Goal: Obtain resource: Download file/media

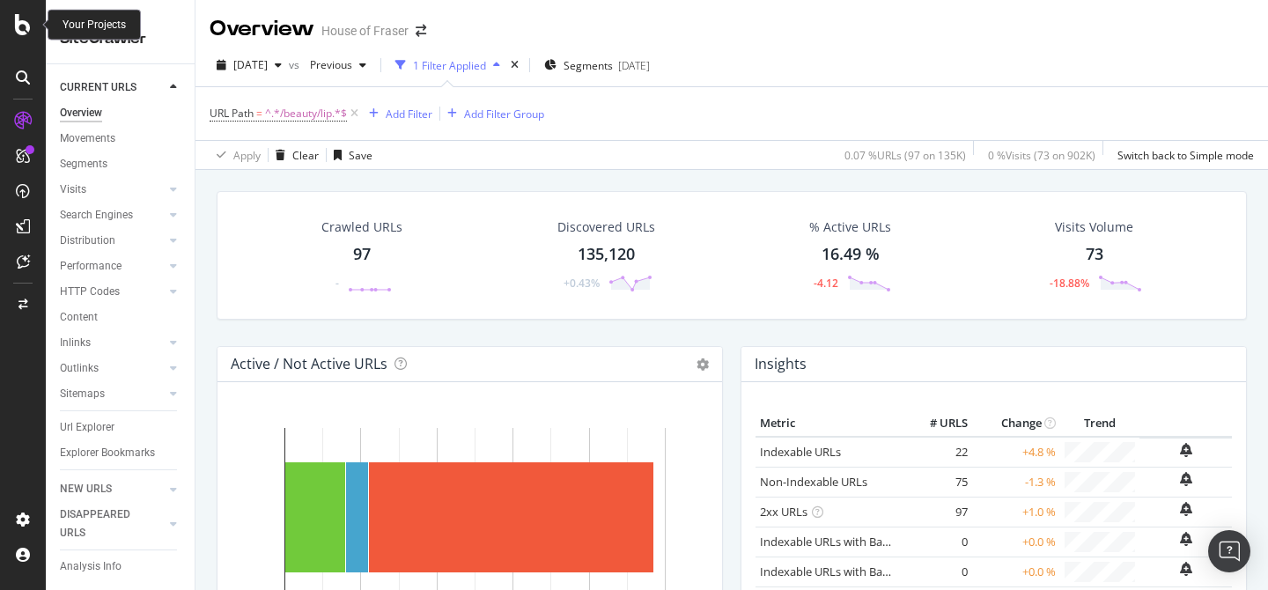
click at [18, 19] on icon at bounding box center [23, 24] width 16 height 21
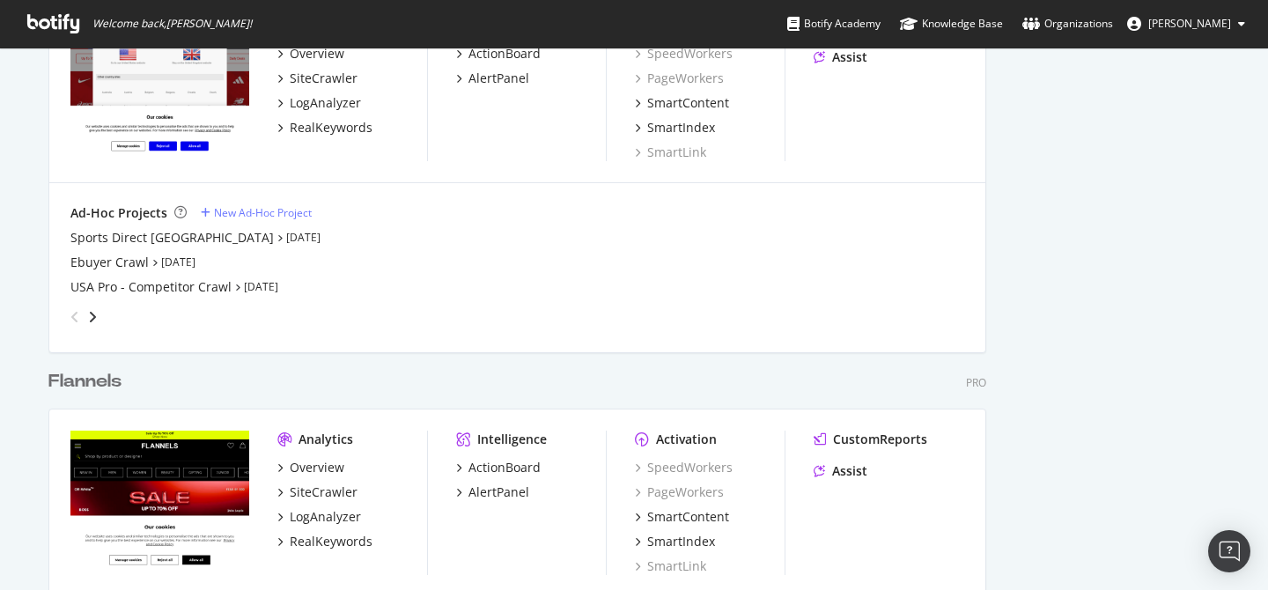
scroll to position [1215, 0]
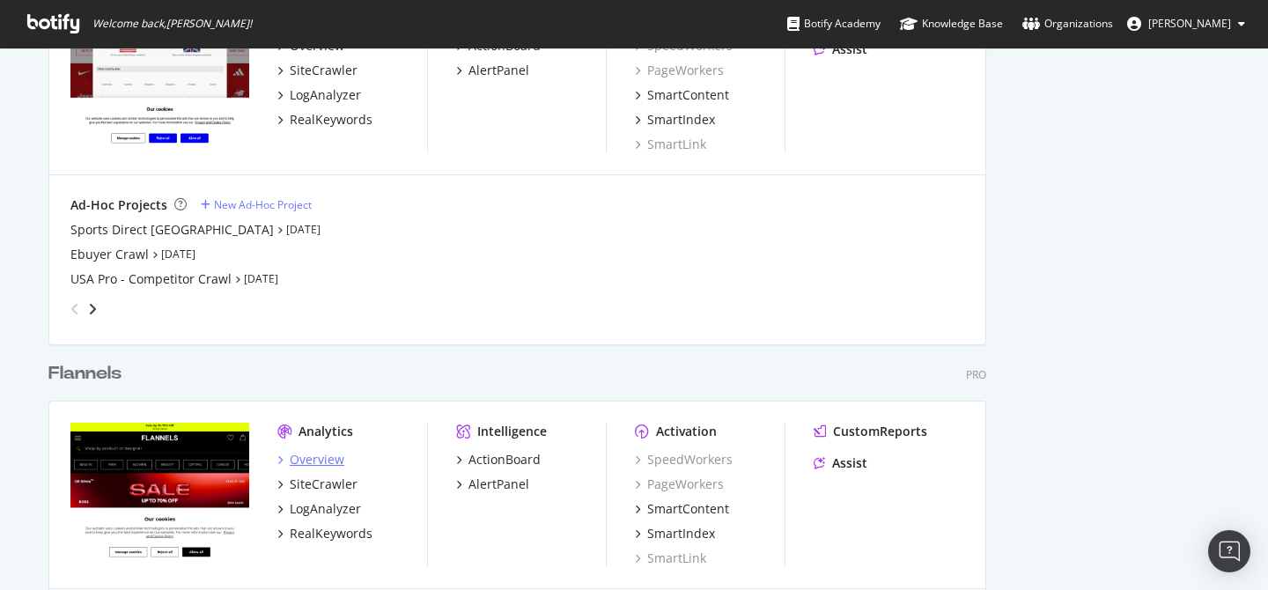
click at [308, 455] on div "Overview" at bounding box center [317, 460] width 55 height 18
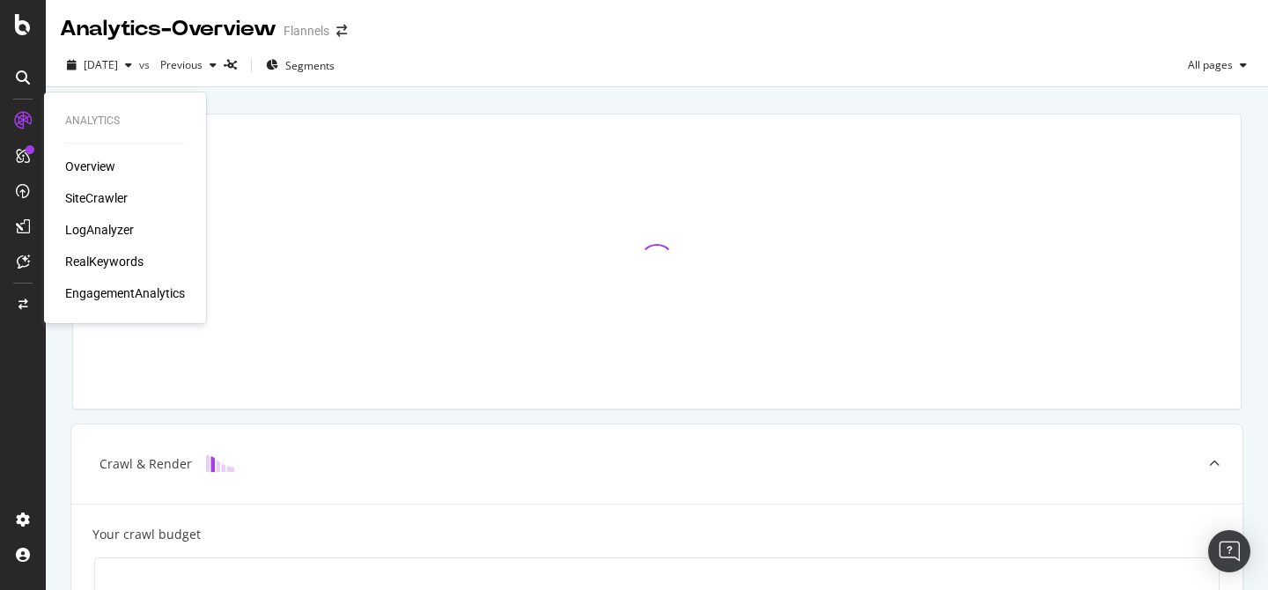
click at [114, 193] on div "SiteCrawler" at bounding box center [96, 198] width 63 height 18
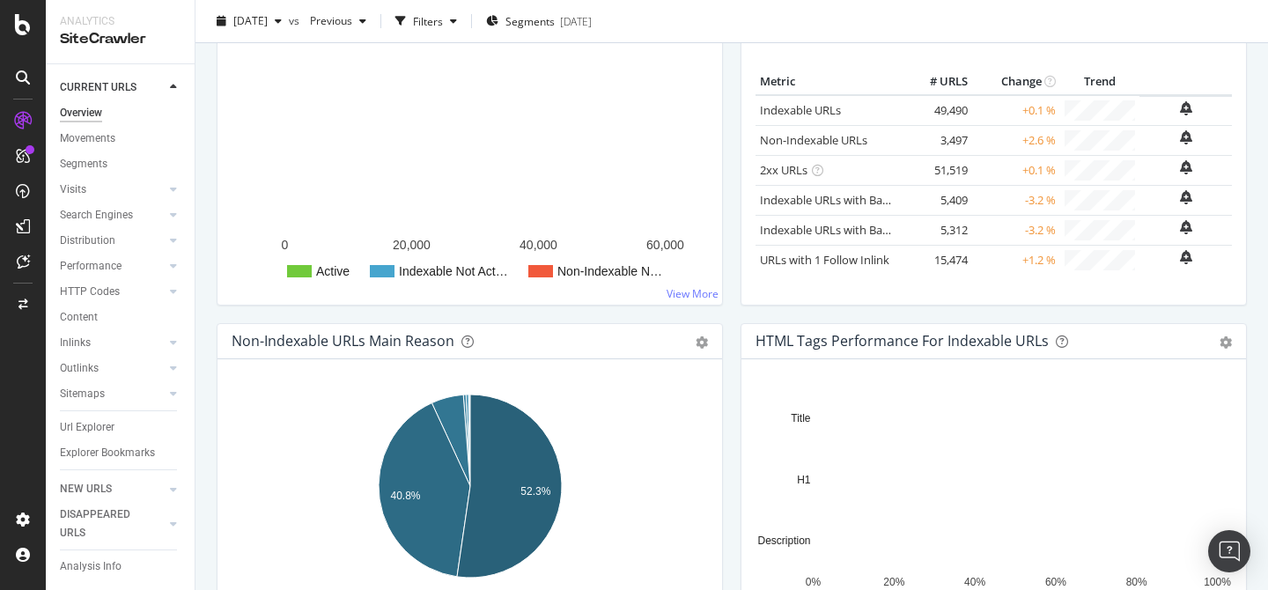
scroll to position [256, 0]
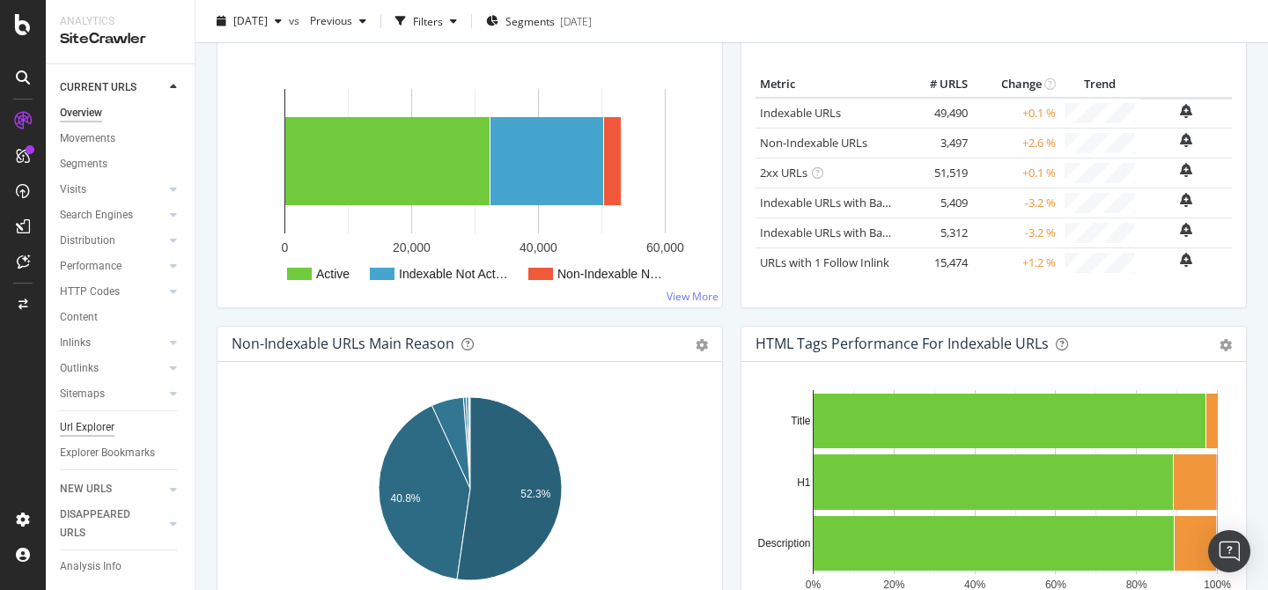
click at [78, 430] on div "Url Explorer" at bounding box center [87, 427] width 55 height 18
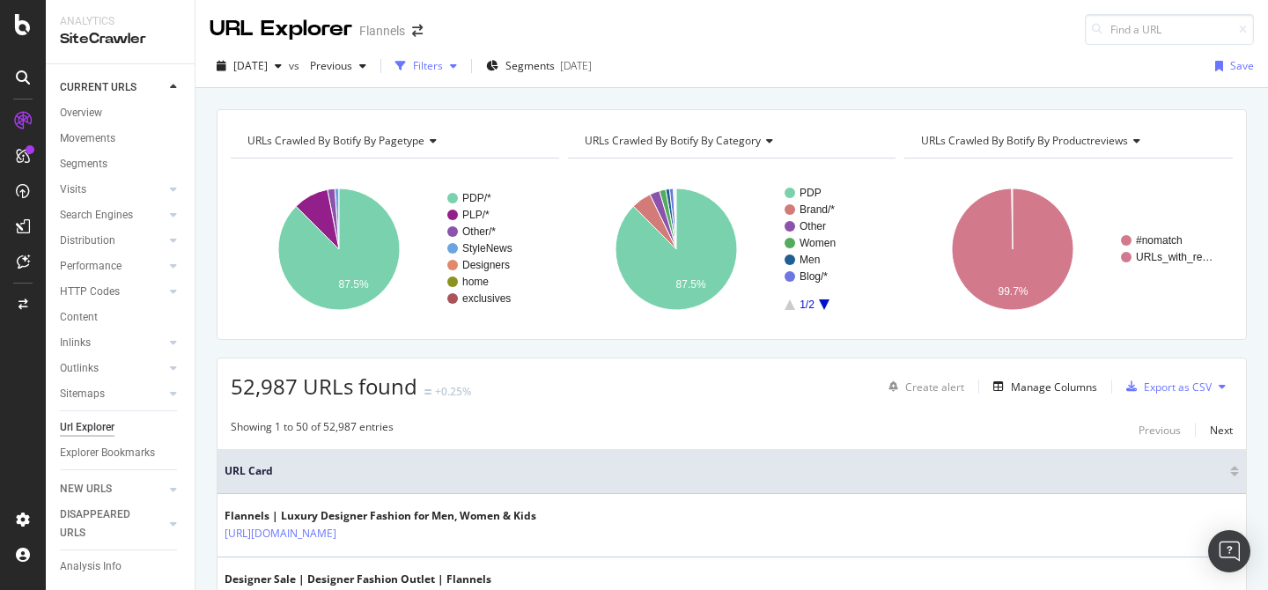
click at [443, 69] on div "Filters" at bounding box center [428, 65] width 30 height 15
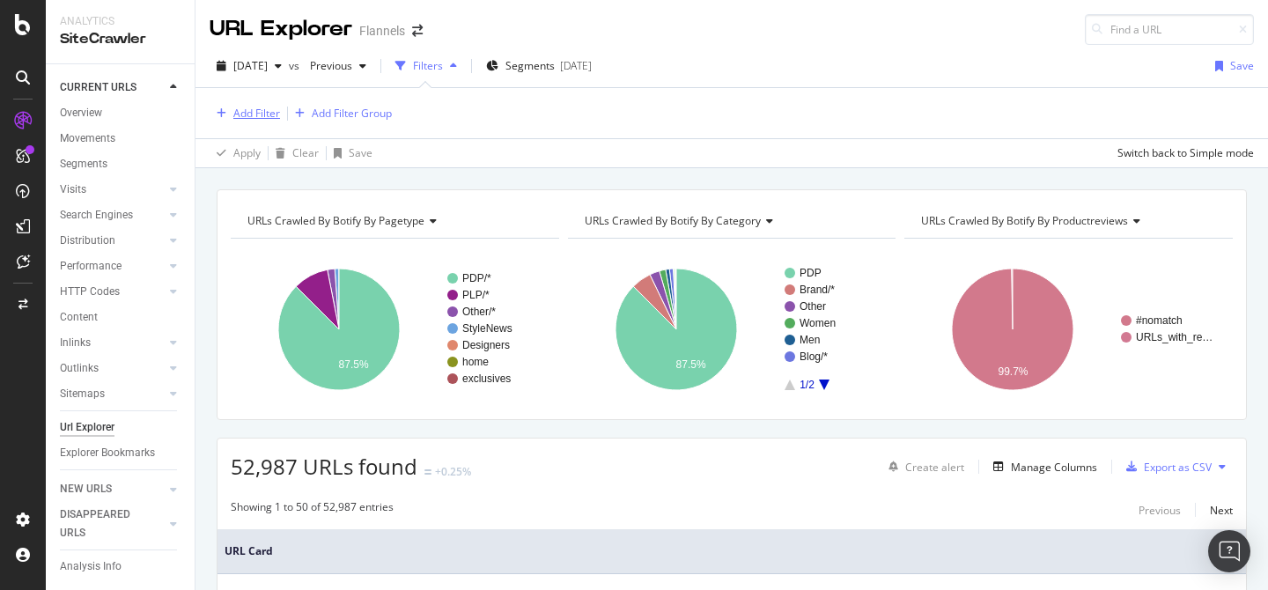
click at [249, 119] on div "Add Filter" at bounding box center [256, 113] width 47 height 15
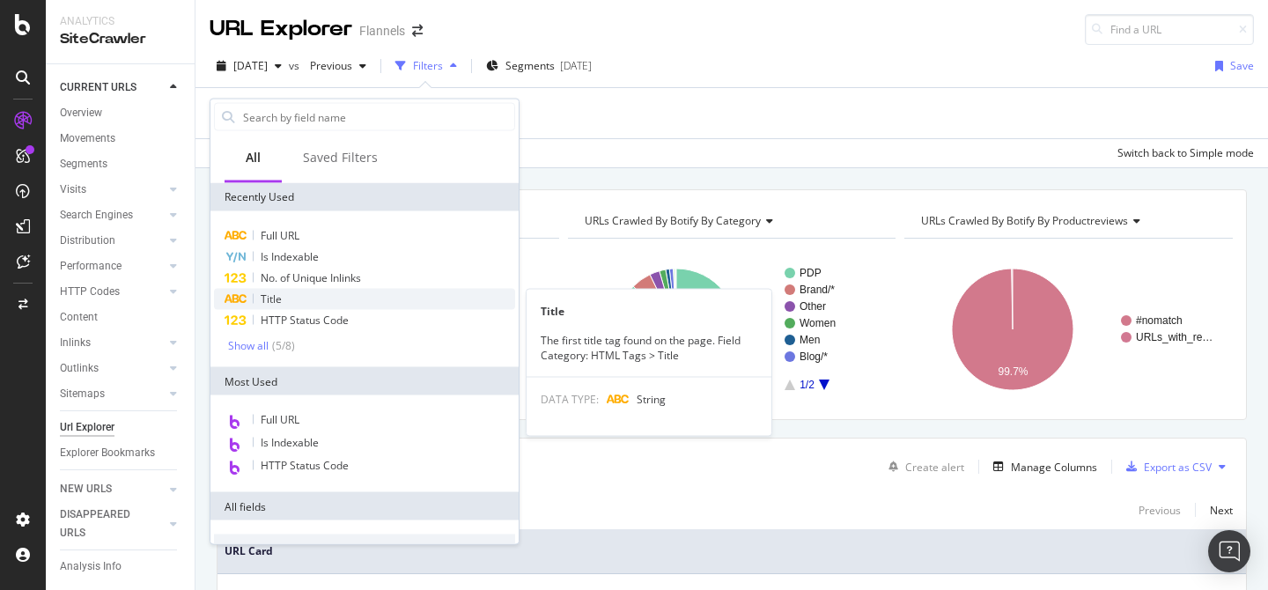
click at [259, 298] on div "Title" at bounding box center [364, 299] width 301 height 21
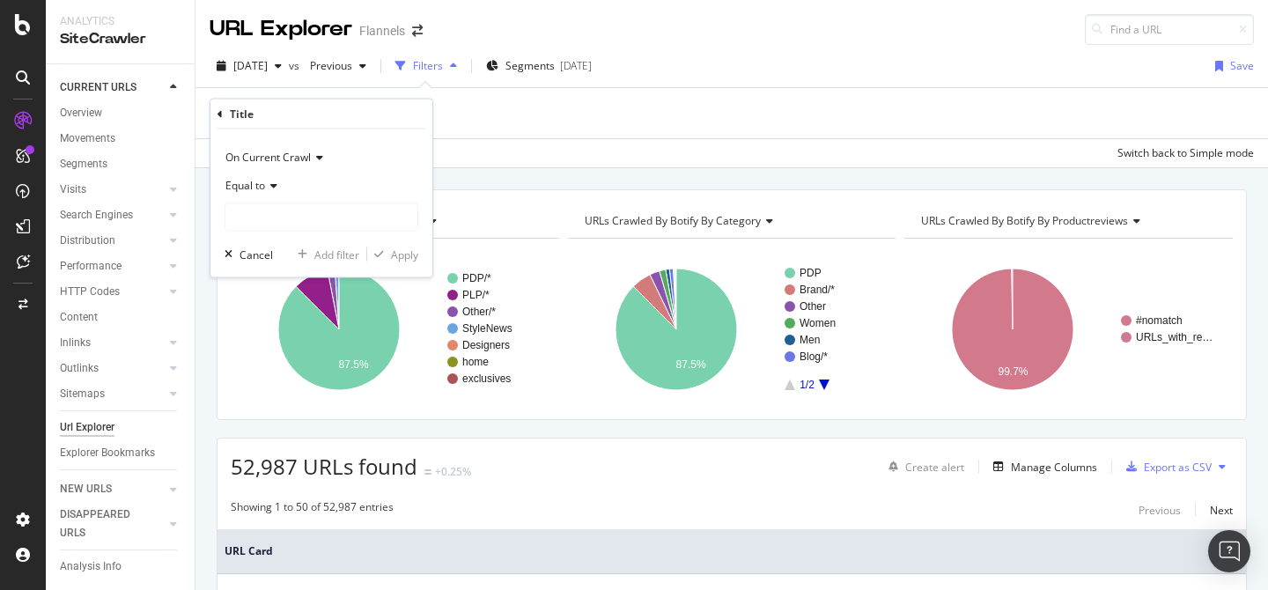
click at [267, 183] on icon at bounding box center [271, 185] width 12 height 11
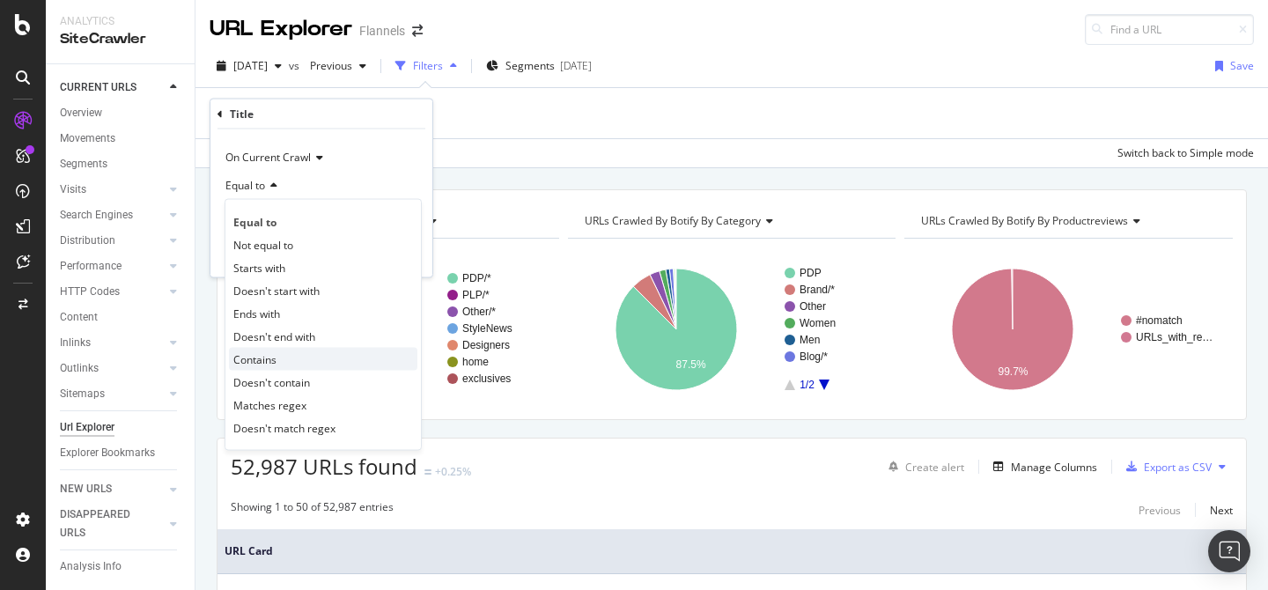
click at [254, 358] on span "Contains" at bounding box center [254, 358] width 43 height 15
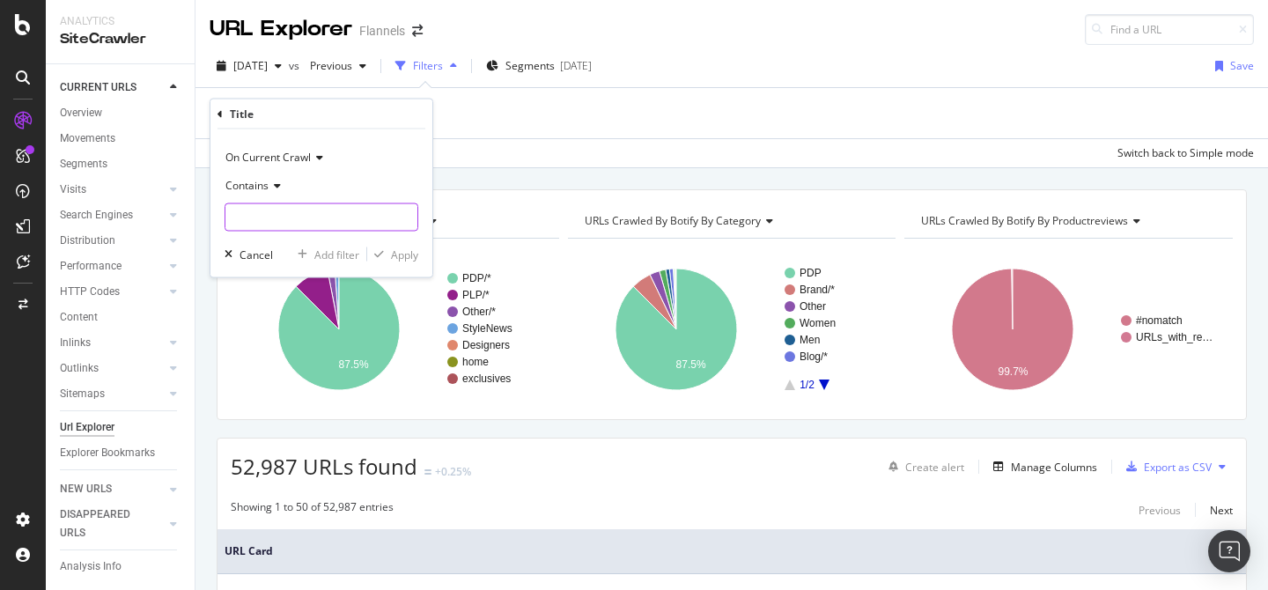
click at [321, 209] on input "text" at bounding box center [321, 217] width 192 height 28
type input "at"
click at [412, 257] on div "Apply" at bounding box center [404, 253] width 27 height 15
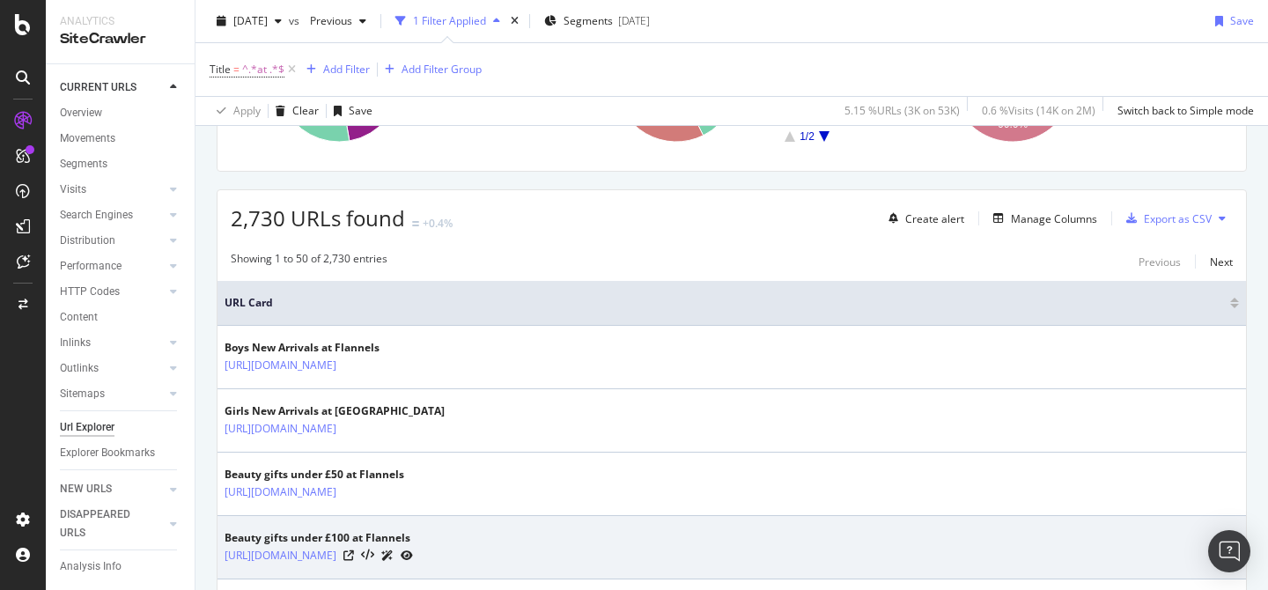
scroll to position [253, 0]
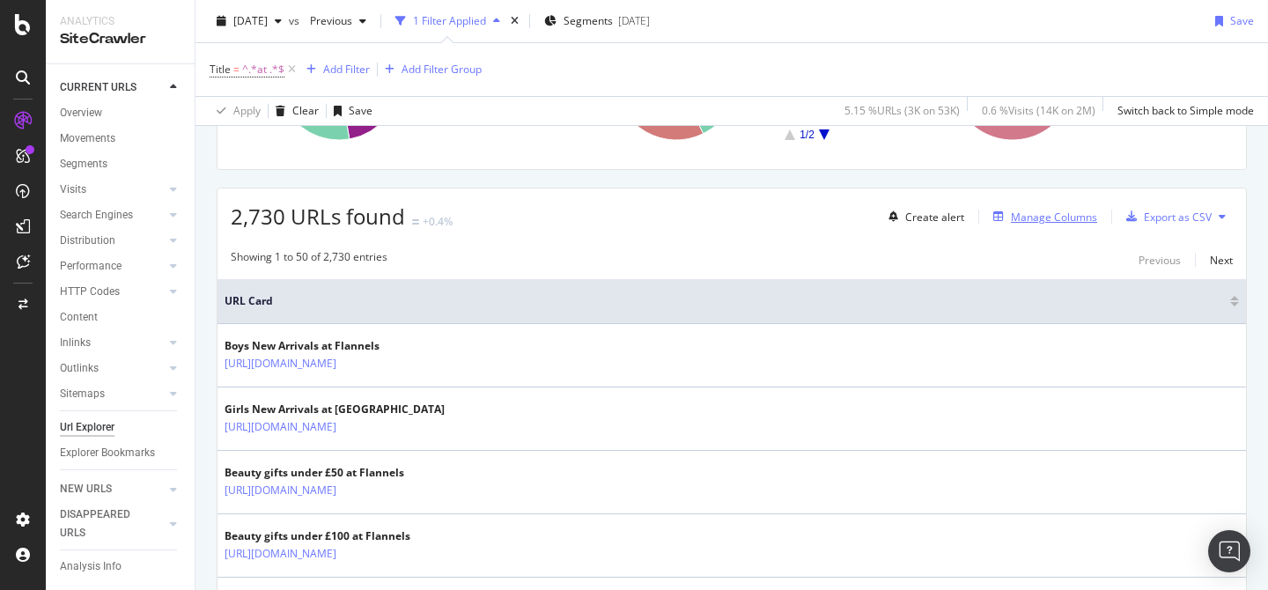
click at [1048, 217] on div "Manage Columns" at bounding box center [1054, 217] width 86 height 15
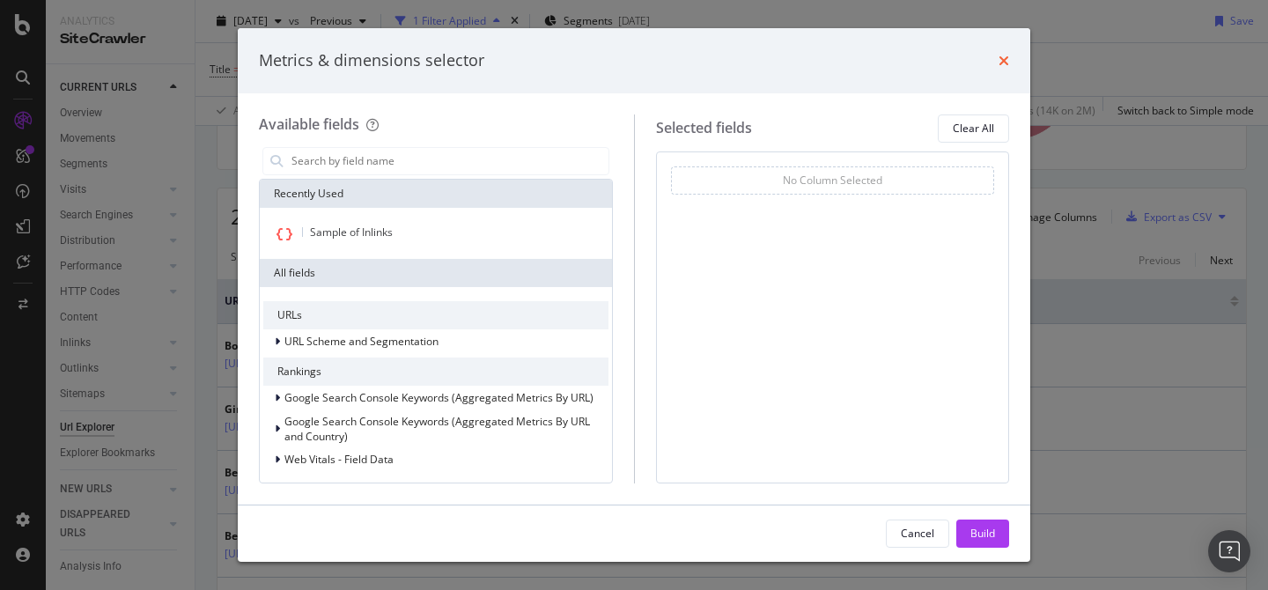
click at [1007, 55] on icon "times" at bounding box center [1003, 61] width 11 height 14
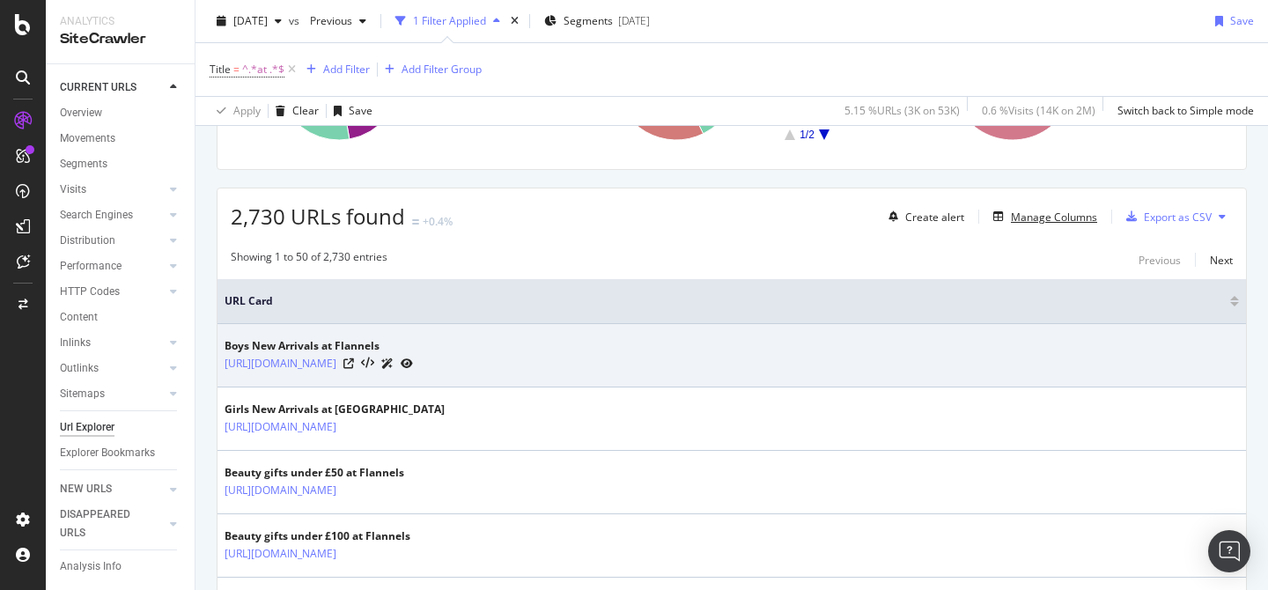
scroll to position [0, 0]
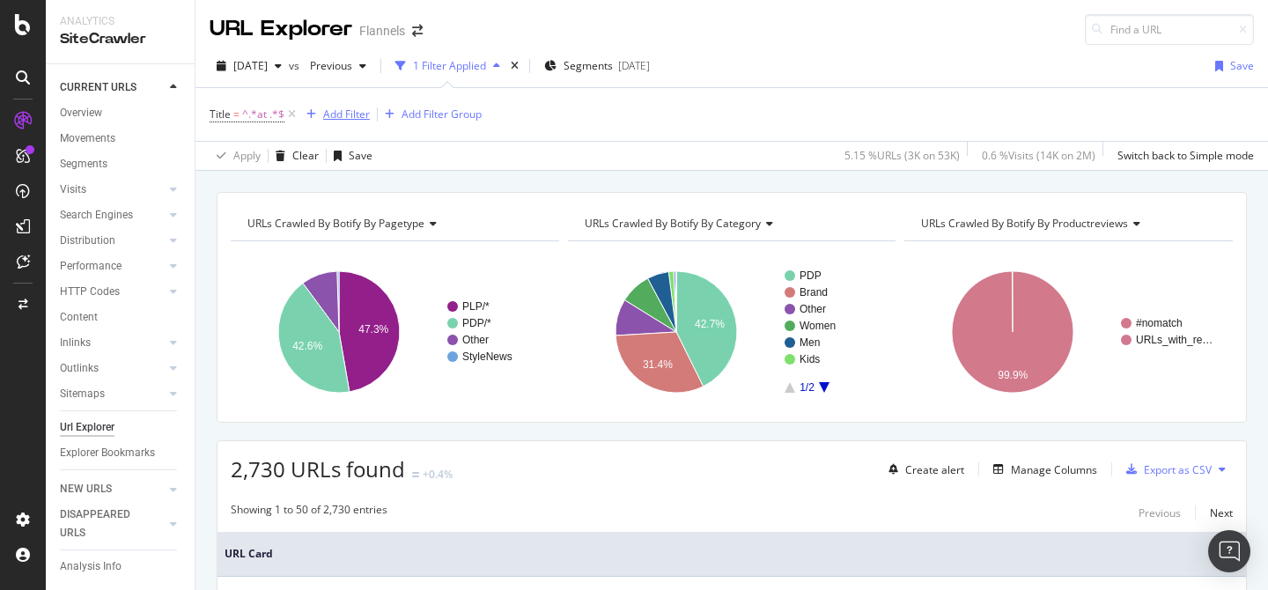
click at [343, 121] on div "Add Filter" at bounding box center [346, 114] width 47 height 15
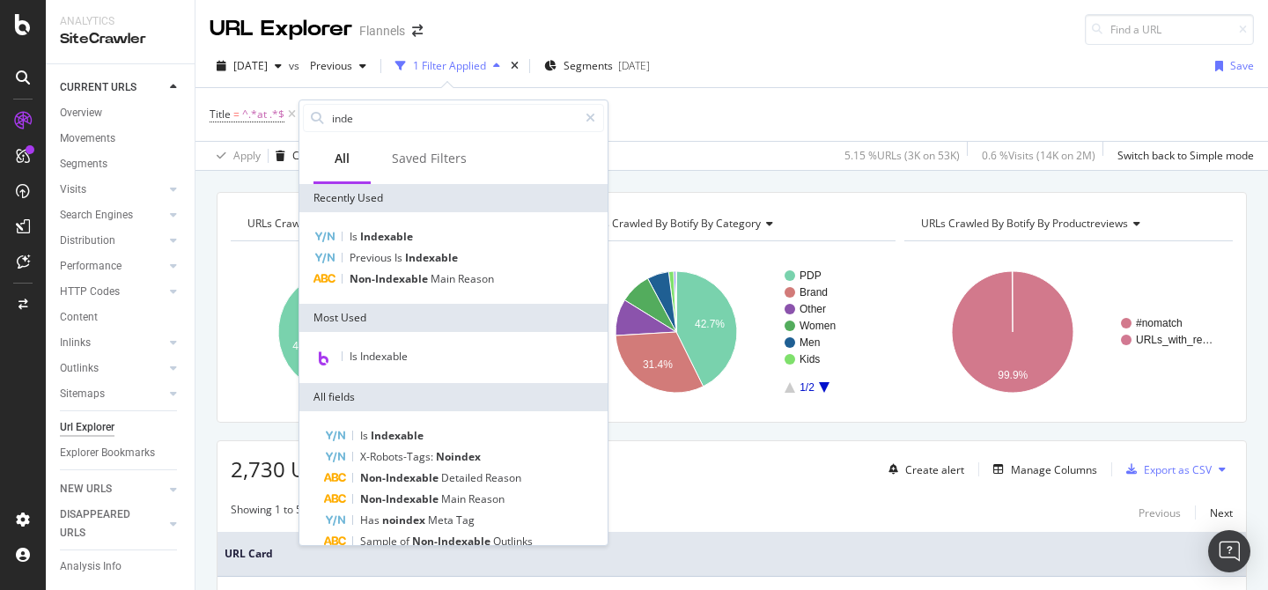
type input "inde"
click at [391, 222] on div "Is Indexable Previous Is Indexable Non-Indexable Main Reason" at bounding box center [453, 258] width 308 height 92
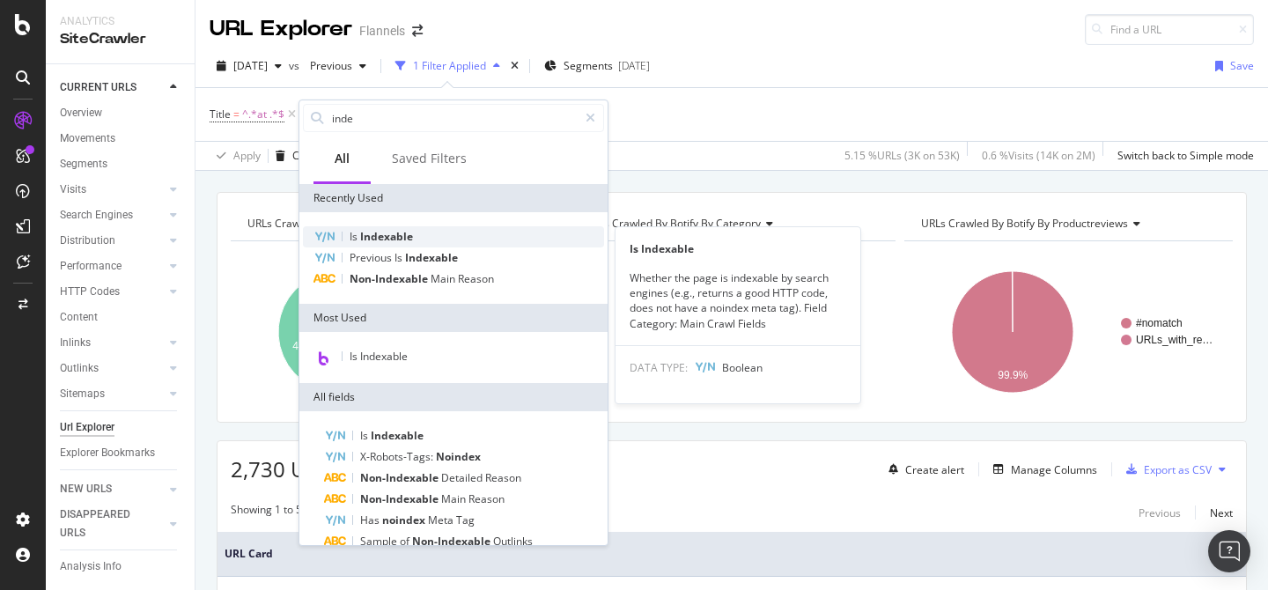
click at [390, 229] on span "Indexable" at bounding box center [386, 236] width 53 height 15
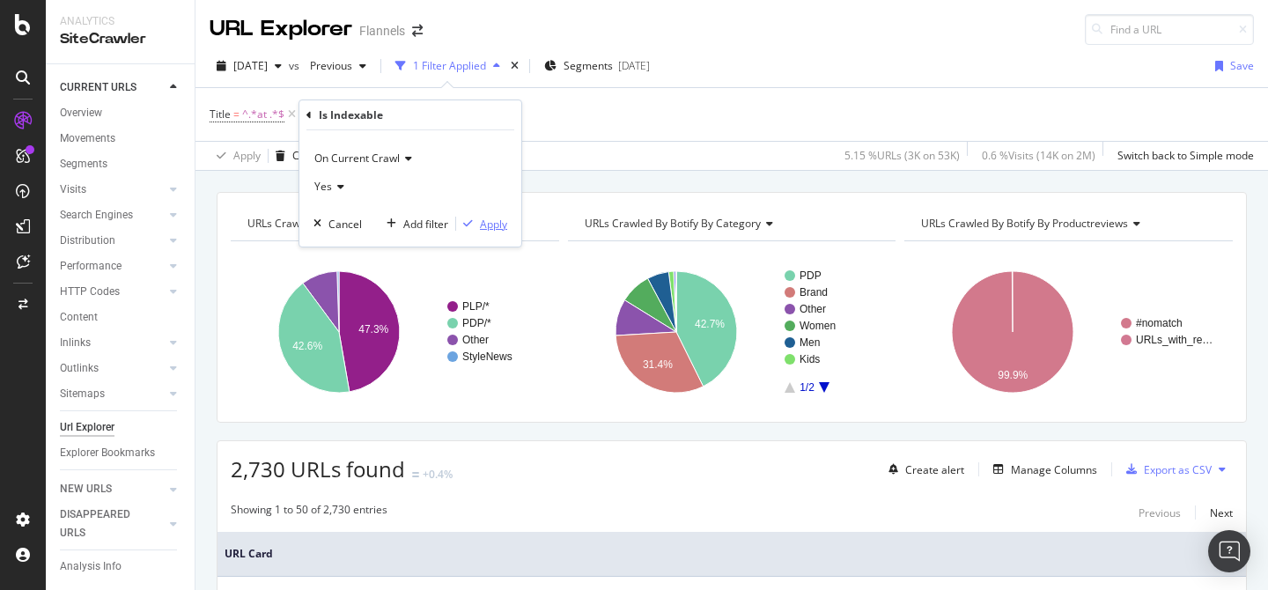
click at [495, 226] on div "Apply" at bounding box center [493, 224] width 27 height 15
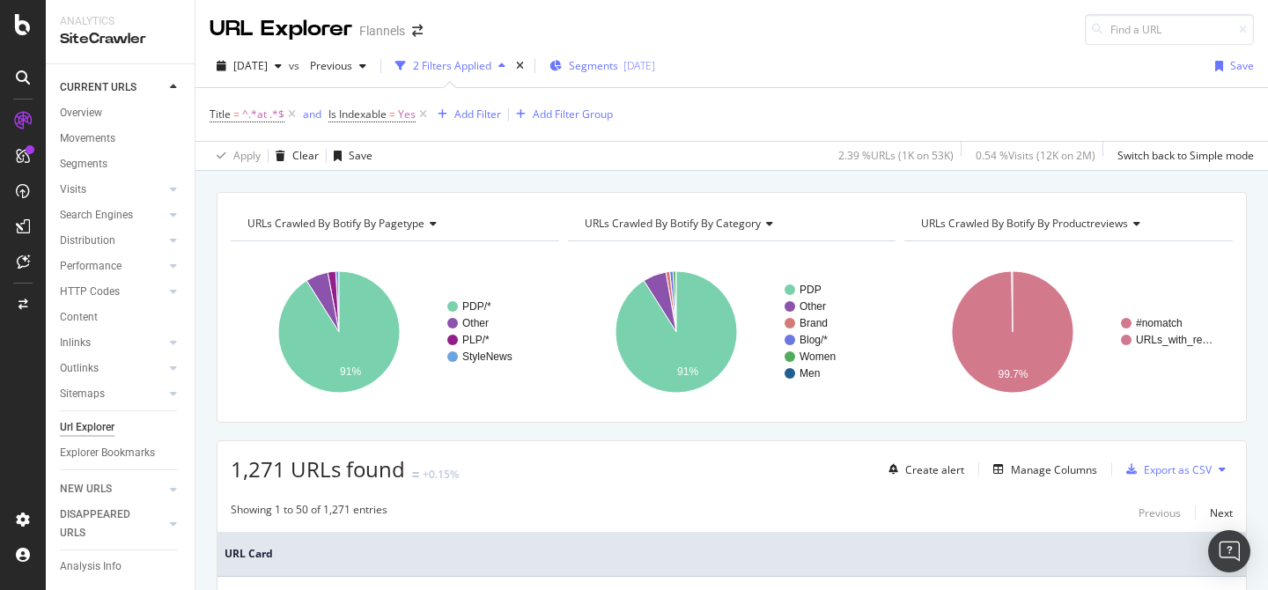
click at [612, 69] on span "Segments" at bounding box center [593, 65] width 49 height 15
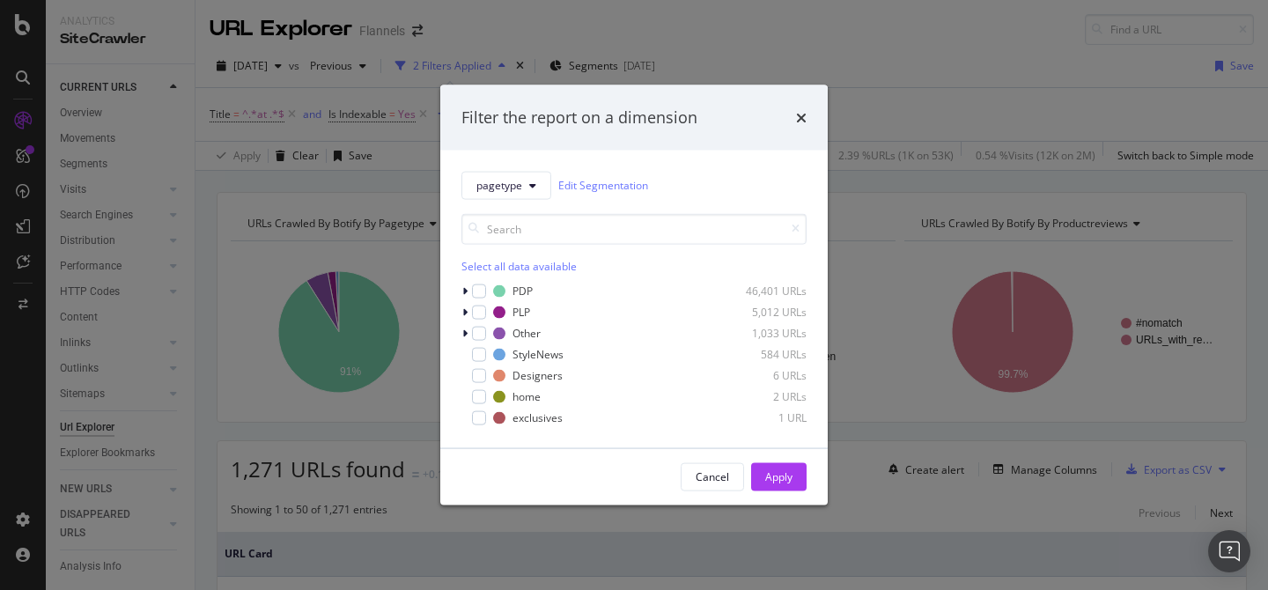
click at [501, 262] on div "Select all data available" at bounding box center [633, 265] width 345 height 15
click at [486, 285] on div "PDP 46,401 URLs" at bounding box center [633, 291] width 345 height 18
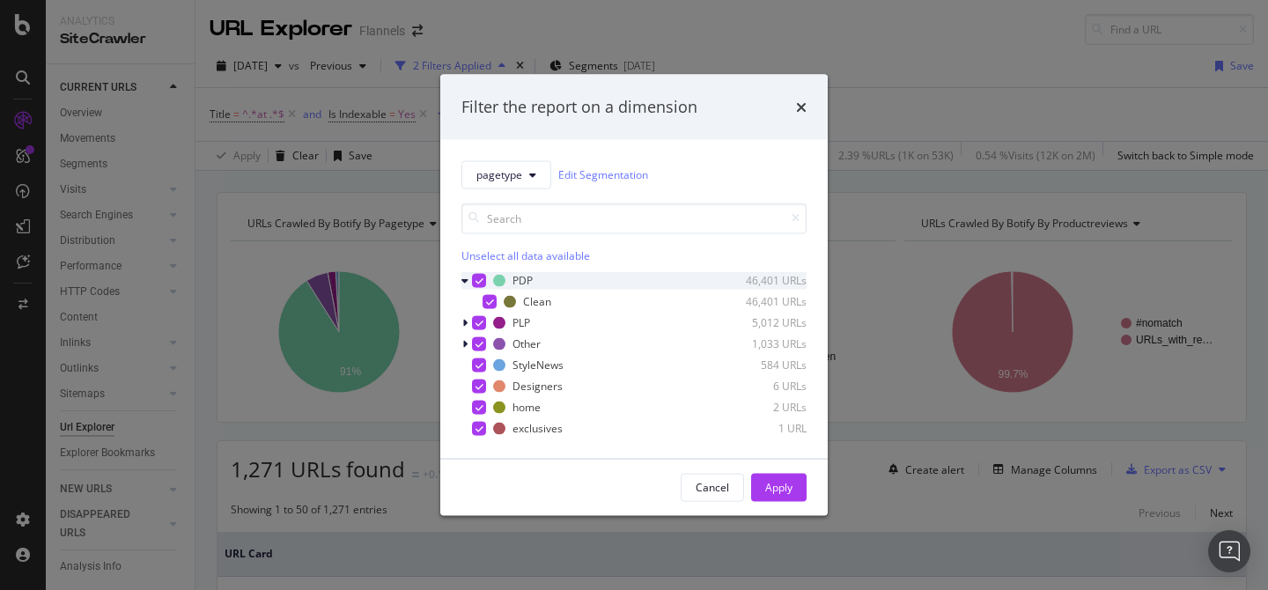
click at [474, 284] on div "modal" at bounding box center [479, 280] width 14 height 14
click at [768, 486] on div "Apply" at bounding box center [778, 487] width 27 height 15
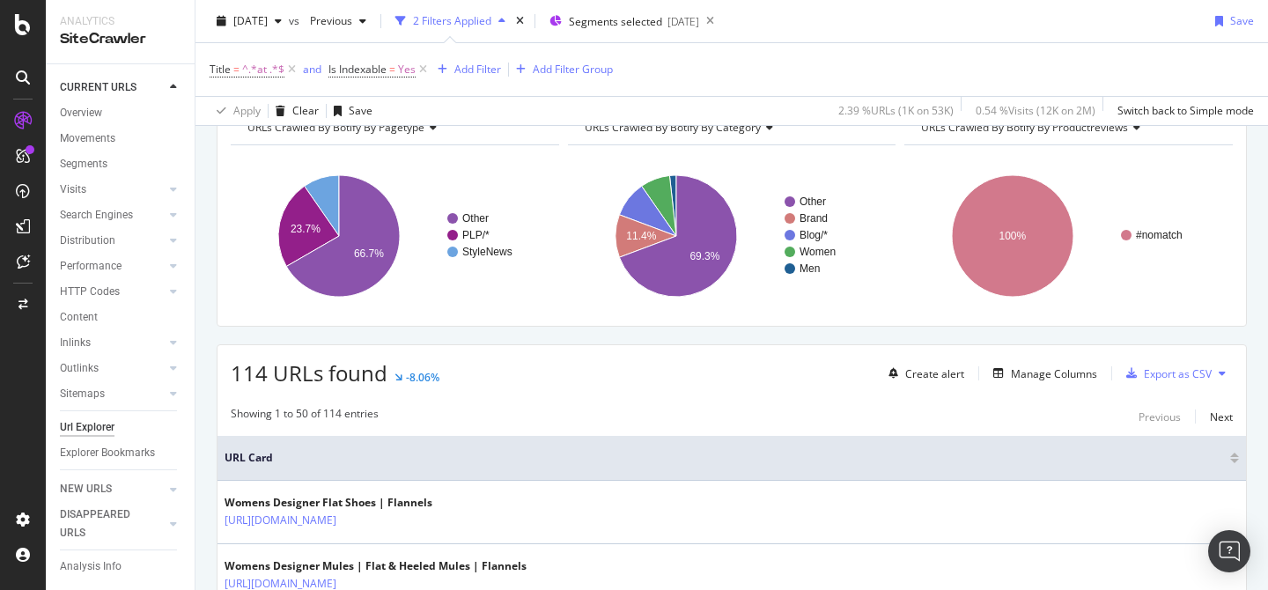
scroll to position [95, 0]
click at [1050, 377] on div "Manage Columns" at bounding box center [1054, 374] width 86 height 15
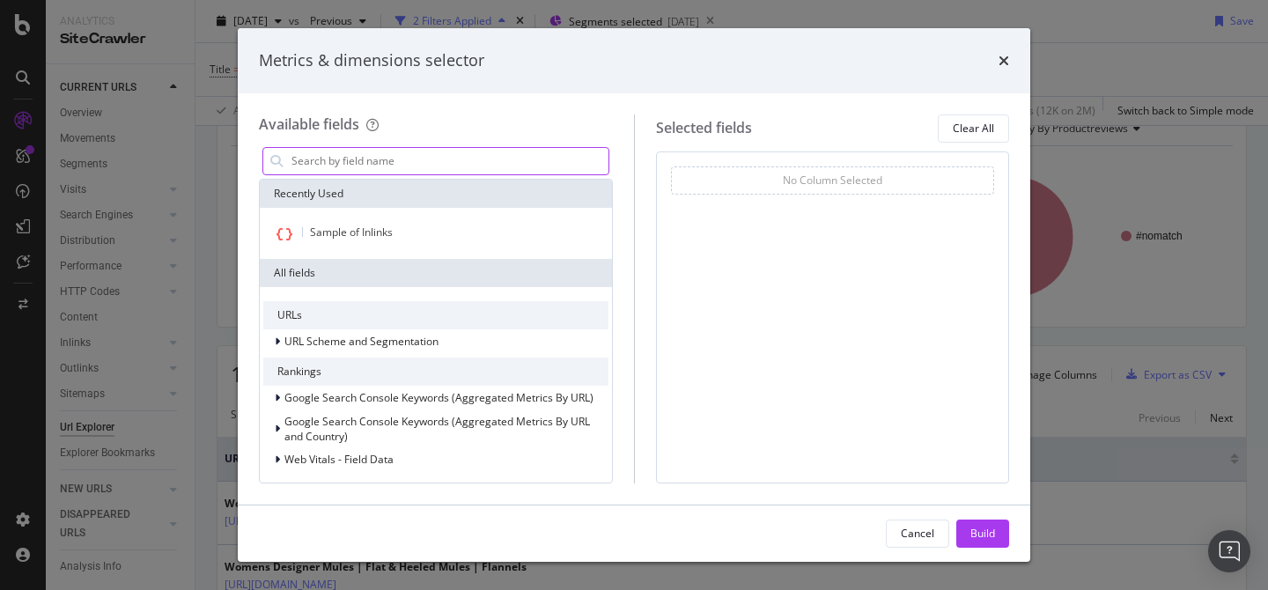
click at [329, 165] on input "modal" at bounding box center [449, 161] width 319 height 26
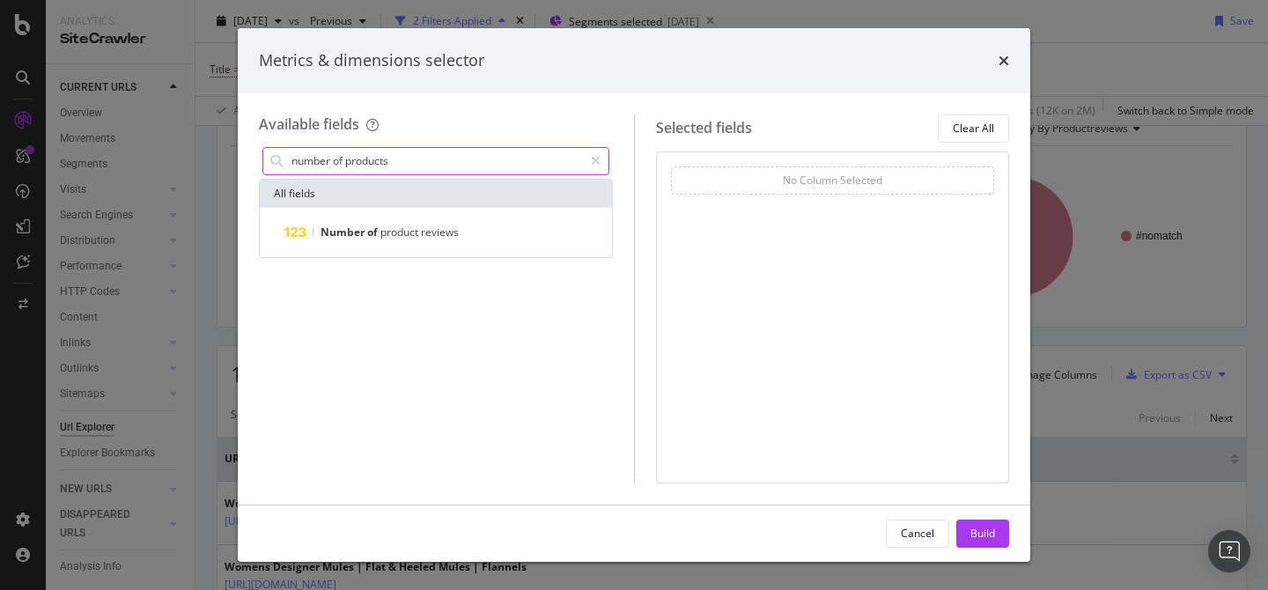
drag, startPoint x: 401, startPoint y: 171, endPoint x: 283, endPoint y: 146, distance: 120.5
click at [283, 147] on div "number of products" at bounding box center [435, 161] width 347 height 28
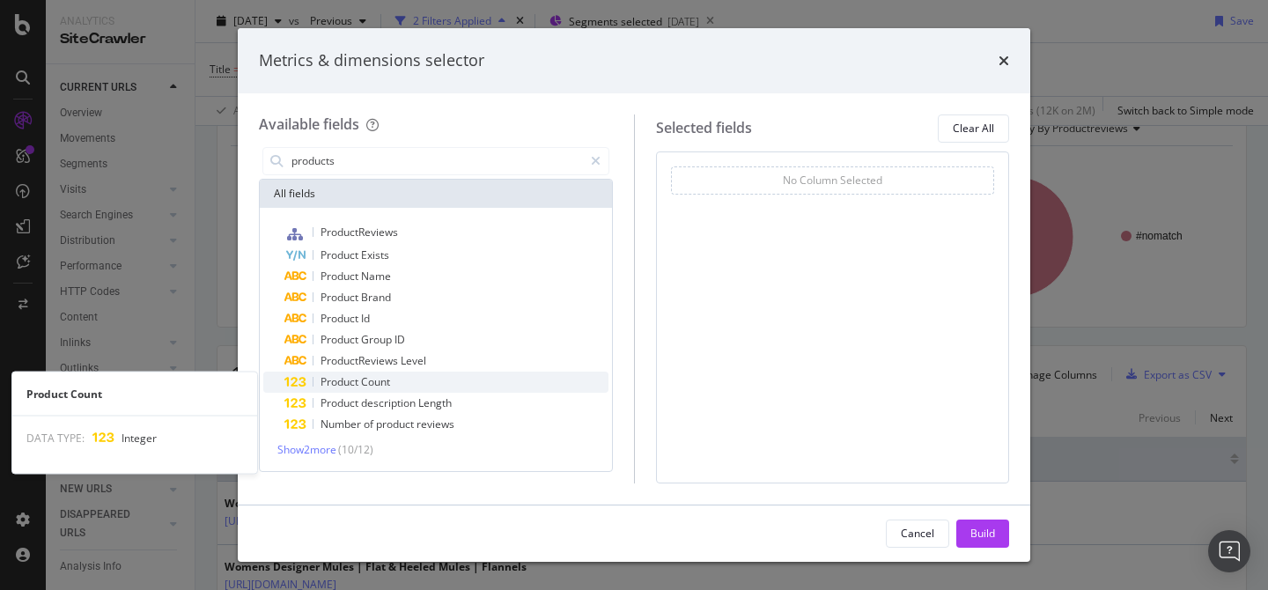
type input "products"
click at [393, 383] on div "Product Count" at bounding box center [446, 381] width 324 height 21
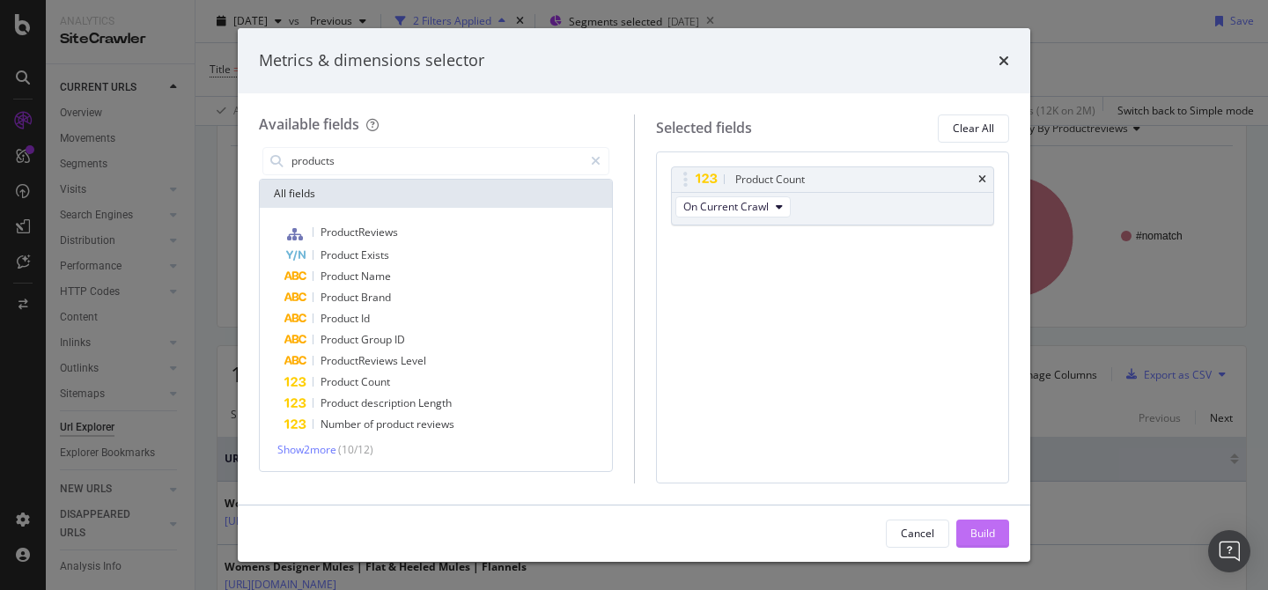
click at [996, 526] on button "Build" at bounding box center [982, 533] width 53 height 28
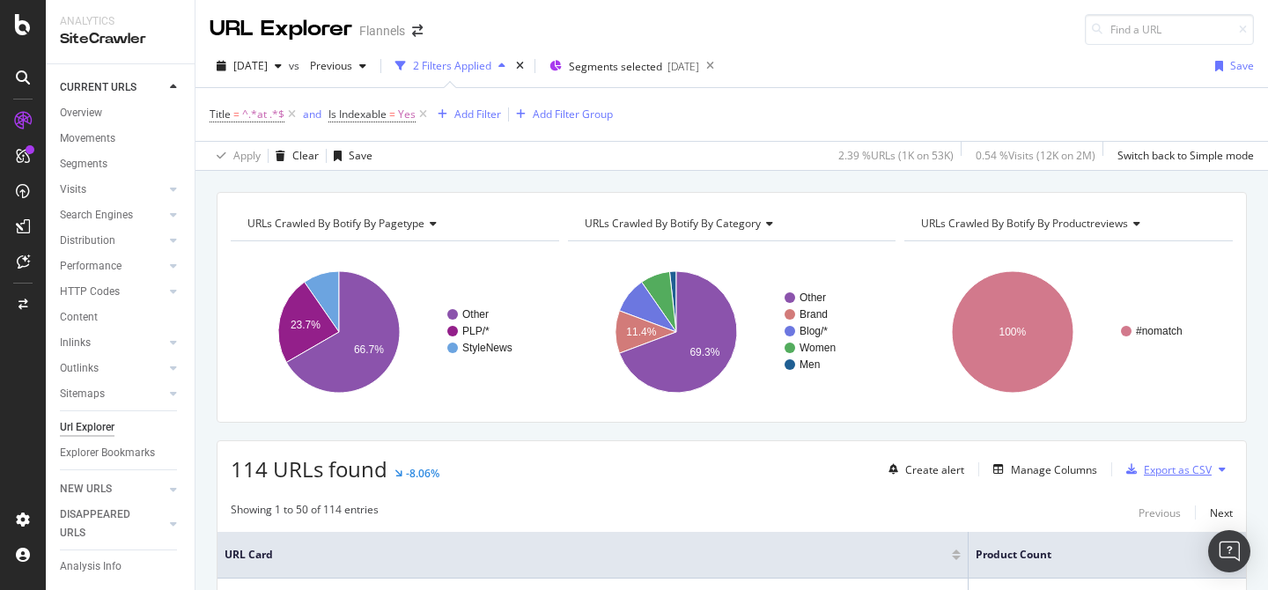
click at [1195, 464] on div "Export as CSV" at bounding box center [1177, 469] width 68 height 15
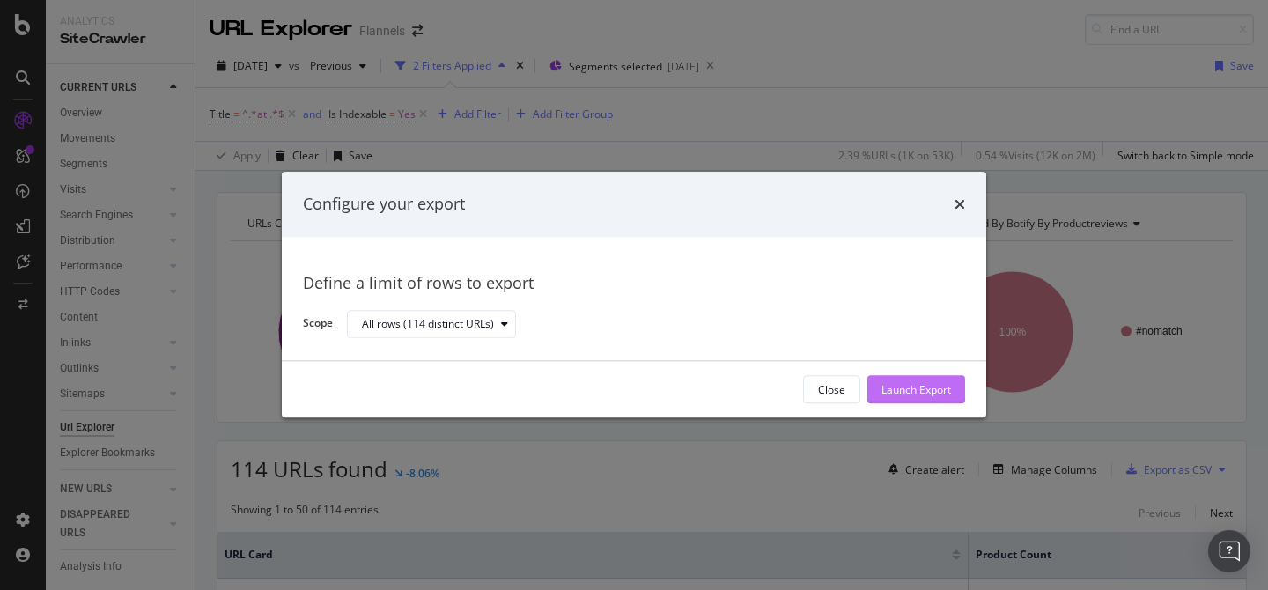
click at [924, 397] on div "Launch Export" at bounding box center [916, 390] width 70 height 26
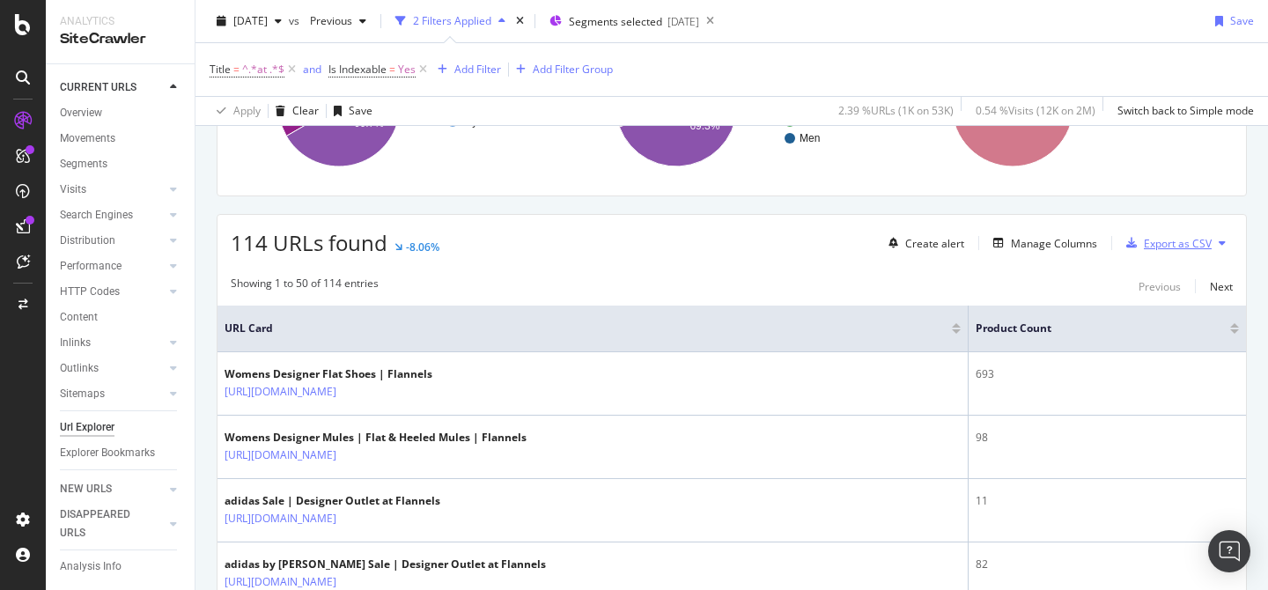
scroll to position [259, 0]
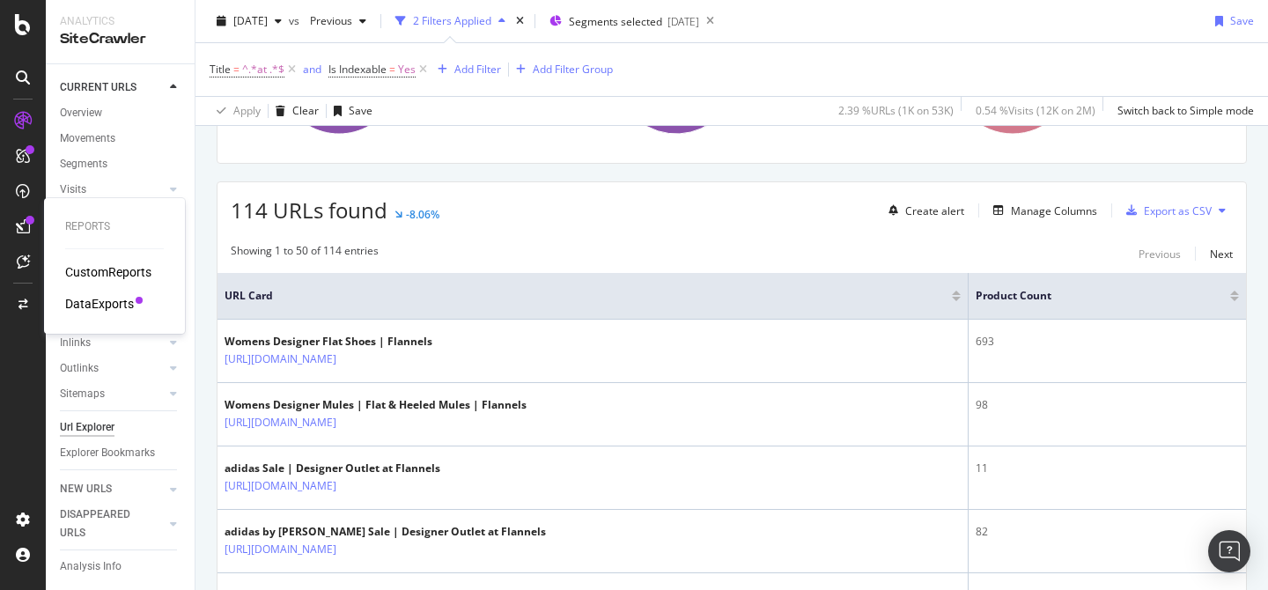
click at [107, 298] on div "DataExports" at bounding box center [99, 304] width 69 height 18
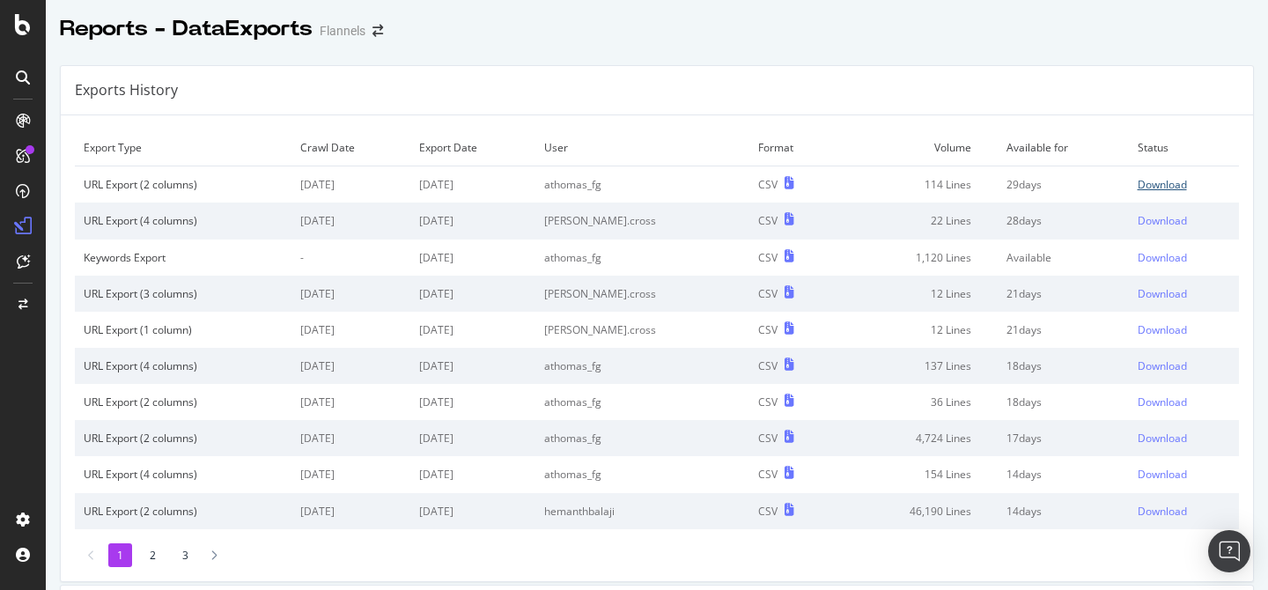
click at [1144, 188] on div "Download" at bounding box center [1161, 184] width 49 height 15
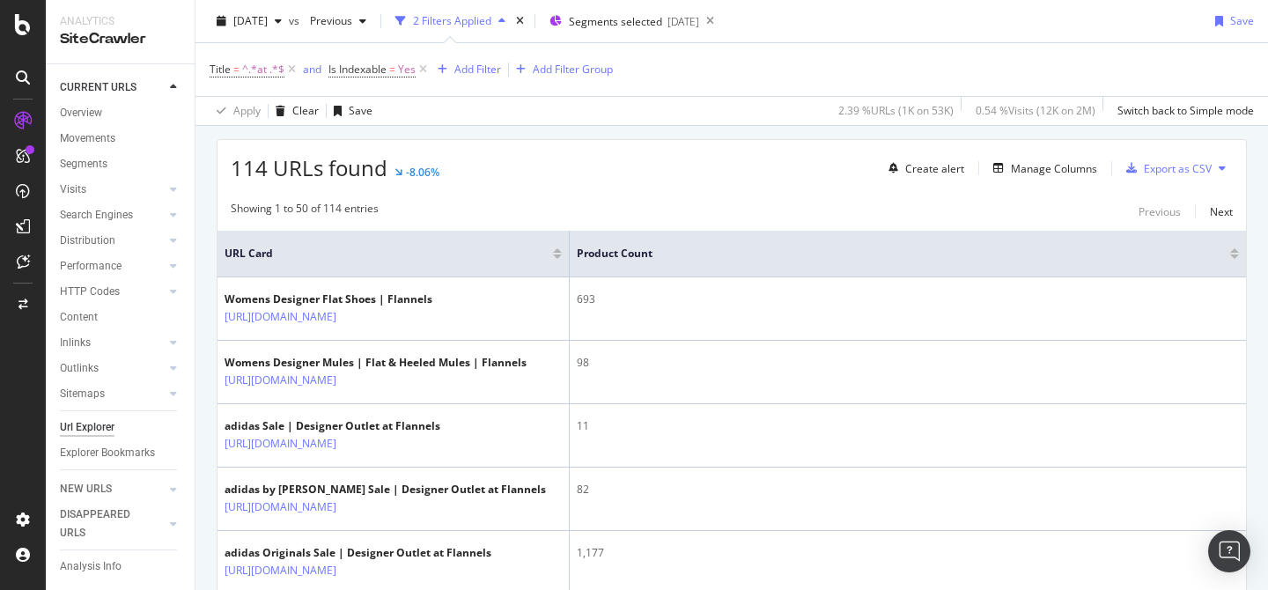
scroll to position [300, 0]
click at [1051, 171] on div "Manage Columns" at bounding box center [1054, 169] width 86 height 15
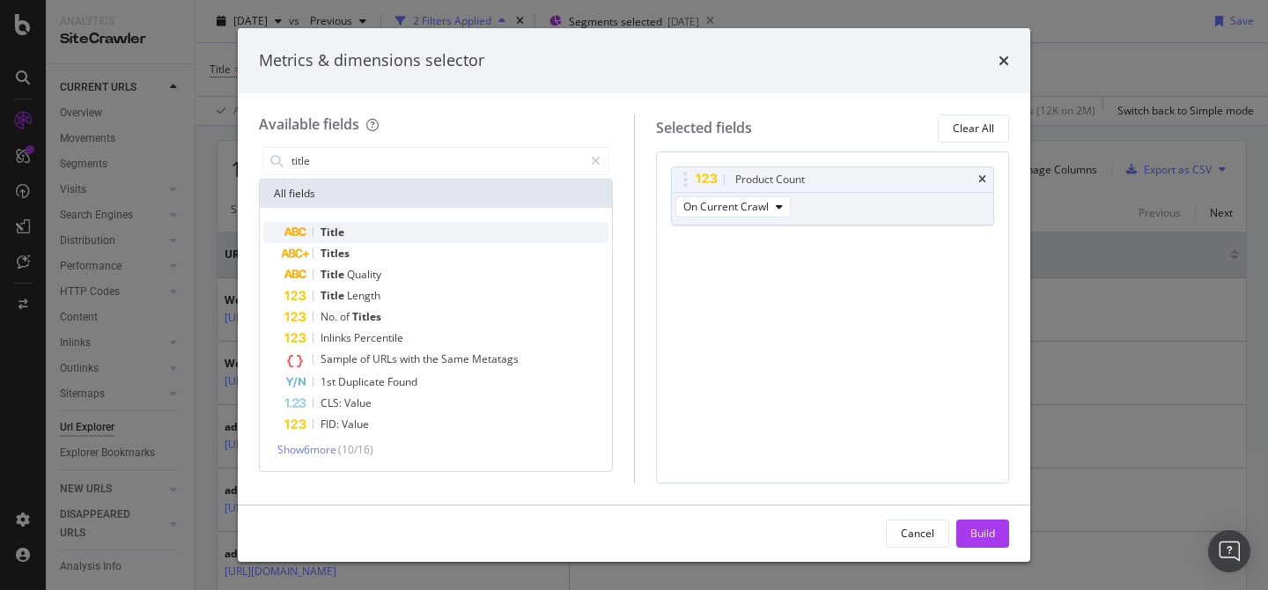
type input "title"
click at [329, 225] on span "Title" at bounding box center [332, 231] width 24 height 15
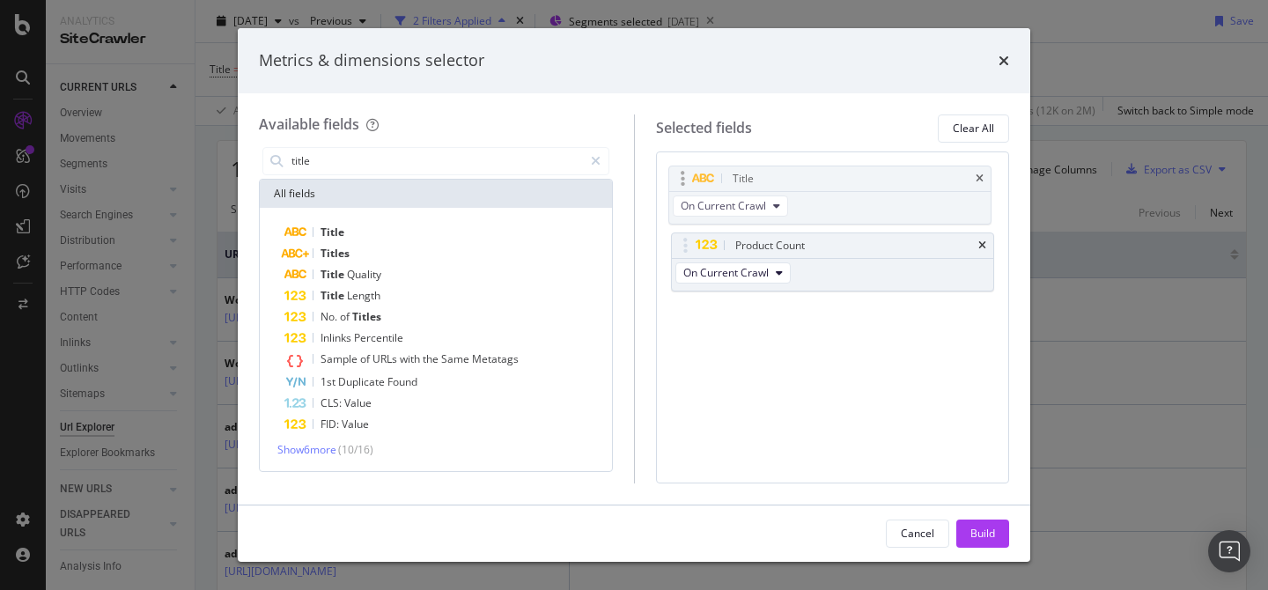
drag, startPoint x: 692, startPoint y: 242, endPoint x: 688, endPoint y: 174, distance: 67.9
click at [688, 174] on body "Analytics SiteCrawler CURRENT URLS Overview Movements Segments Visits Analysis …" at bounding box center [634, 295] width 1268 height 590
click at [979, 534] on div "Build" at bounding box center [982, 533] width 25 height 15
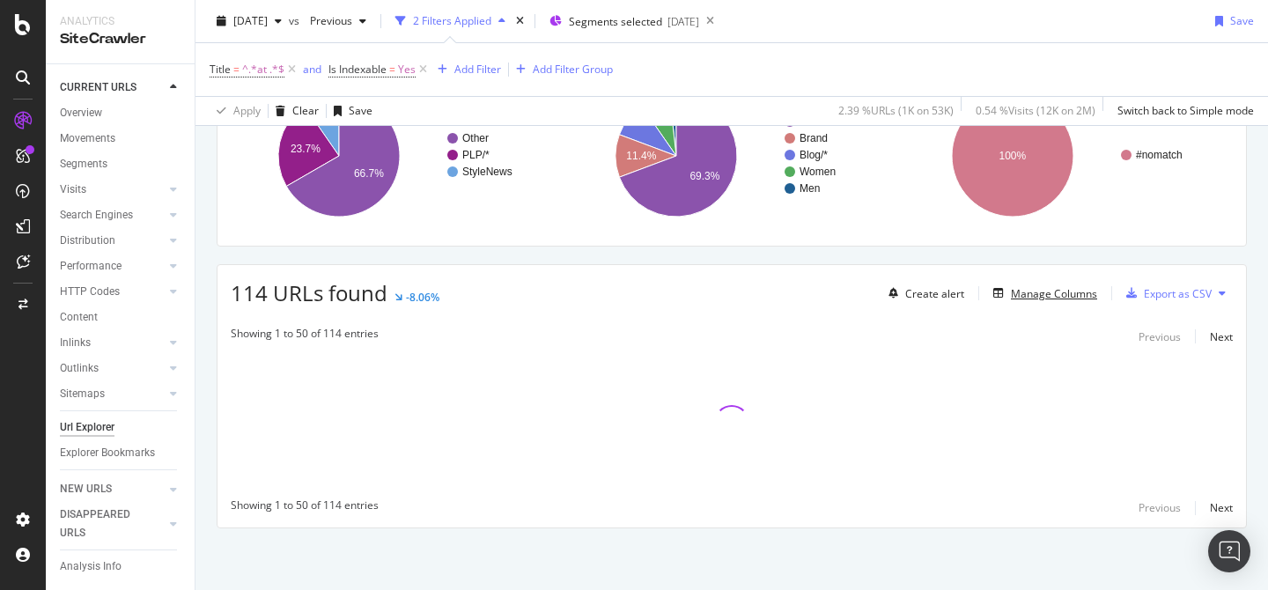
scroll to position [176, 0]
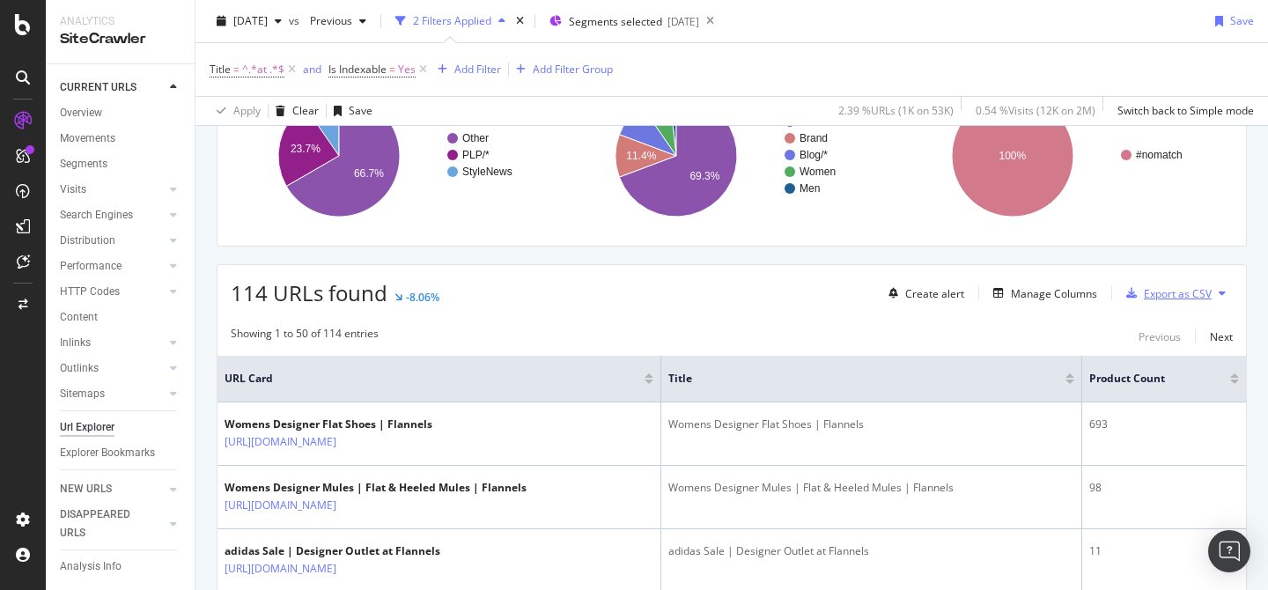
click at [1147, 298] on div "Export as CSV" at bounding box center [1177, 293] width 68 height 15
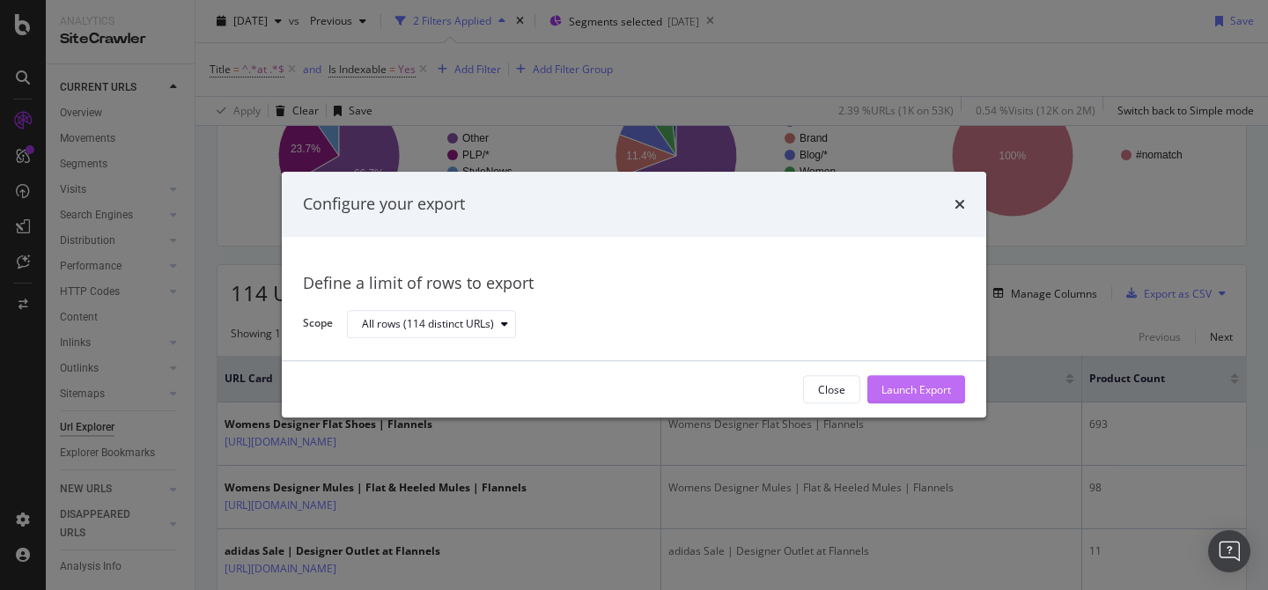
click at [892, 394] on div "Launch Export" at bounding box center [916, 389] width 70 height 15
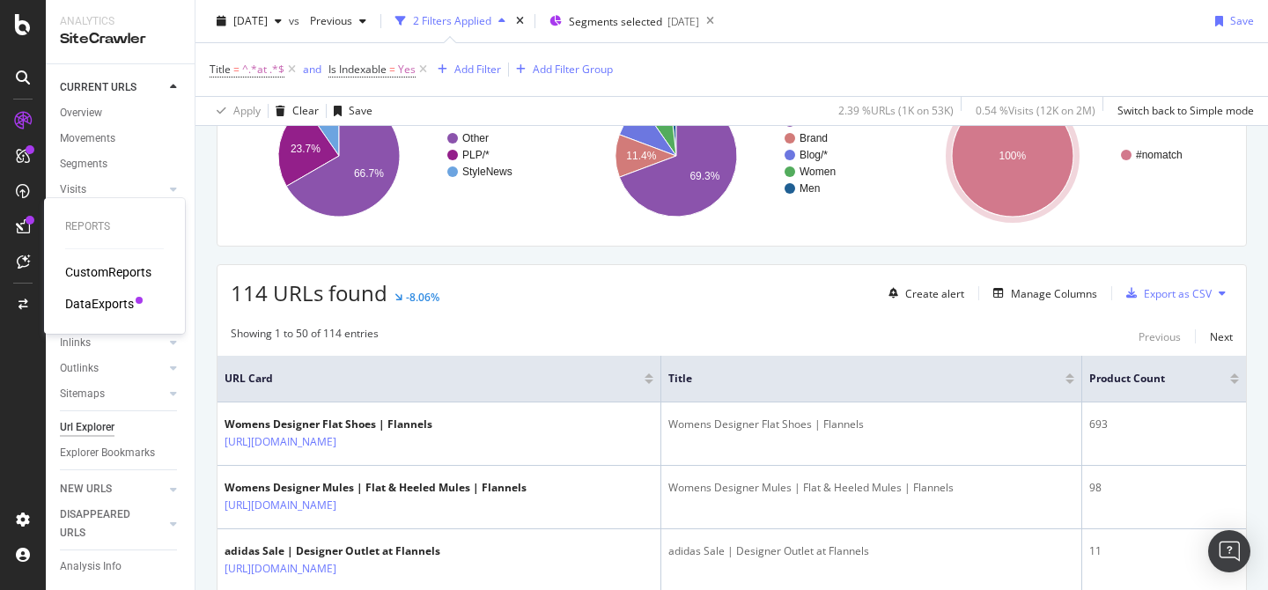
click at [122, 304] on div "DataExports" at bounding box center [99, 304] width 69 height 18
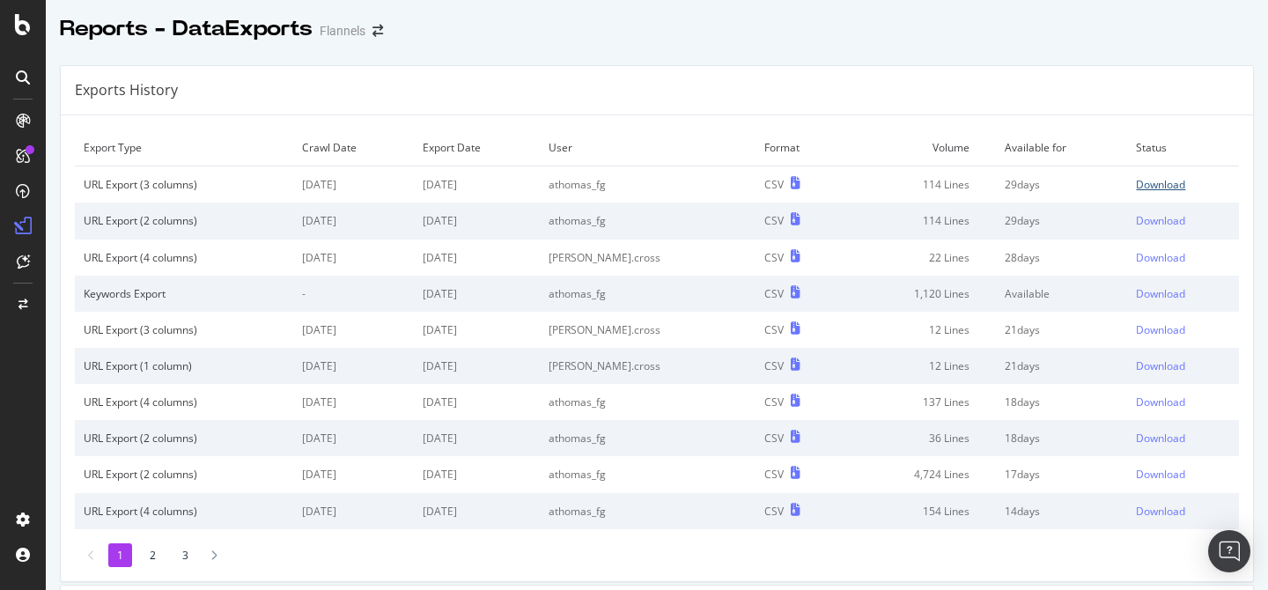
click at [1159, 183] on div "Download" at bounding box center [1160, 184] width 49 height 15
